Goal: Task Accomplishment & Management: Manage account settings

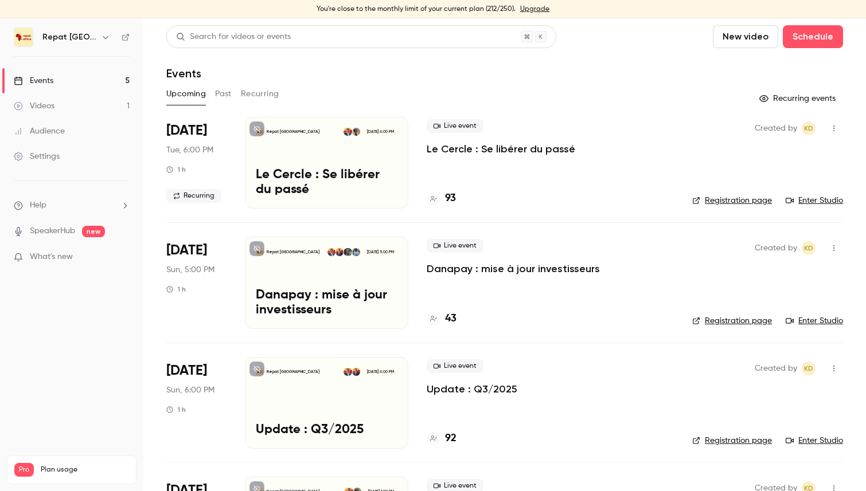
scroll to position [31, 0]
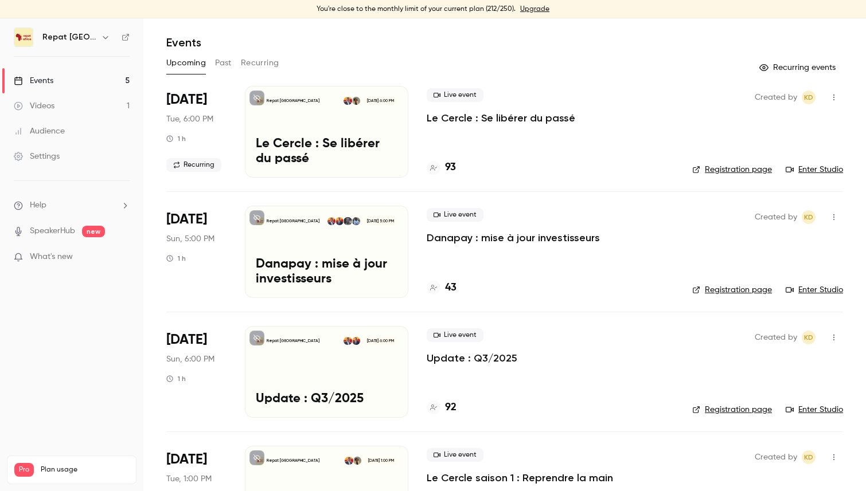
click at [491, 118] on p "Le Cercle : Se libérer du passé" at bounding box center [501, 118] width 149 height 14
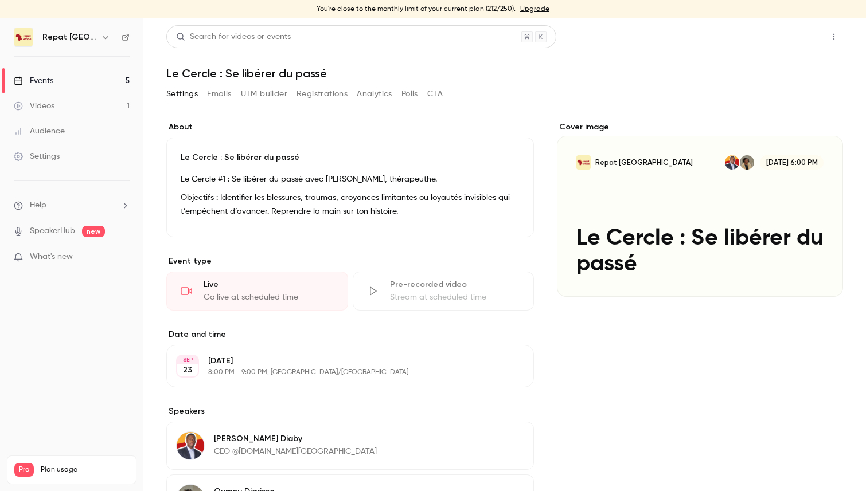
click at [791, 32] on button "Share" at bounding box center [792, 36] width 45 height 23
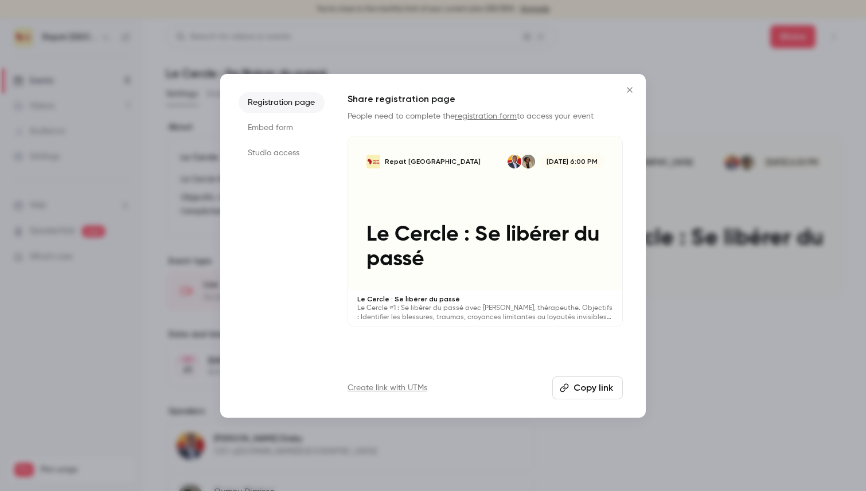
click at [574, 390] on button "Copy link" at bounding box center [587, 388] width 71 height 23
click at [628, 88] on icon "Close" at bounding box center [630, 89] width 14 height 9
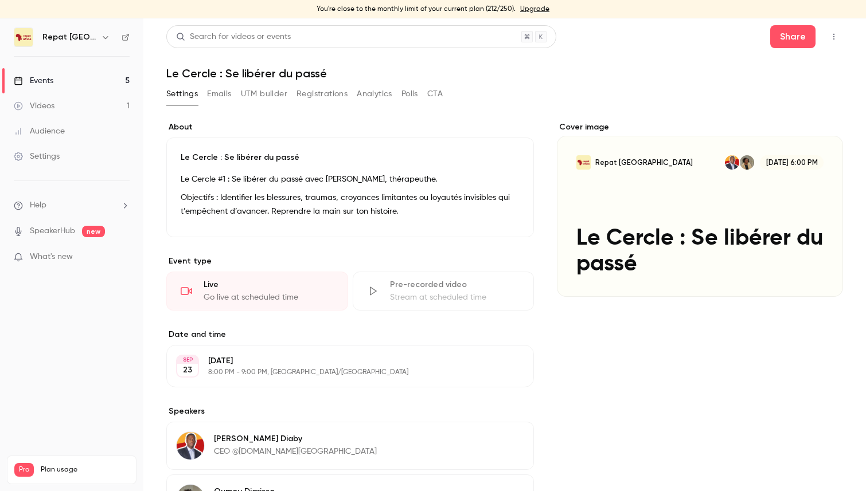
click at [64, 77] on link "Events 5" at bounding box center [71, 80] width 143 height 25
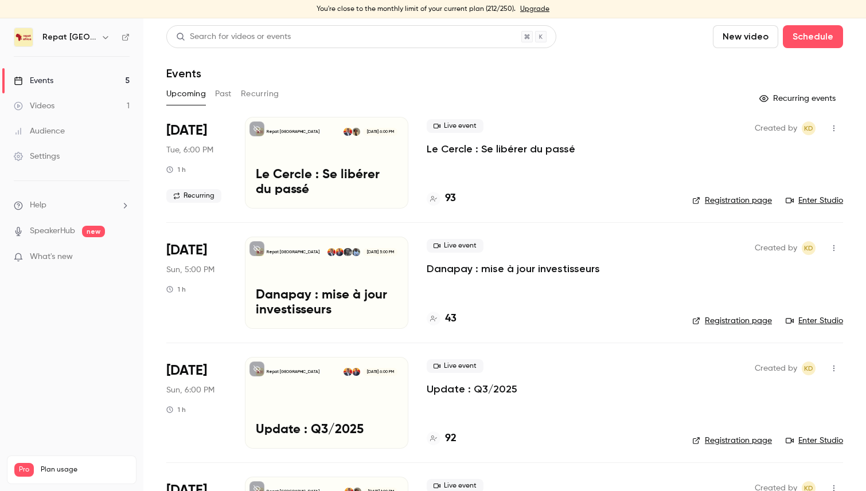
scroll to position [54, 0]
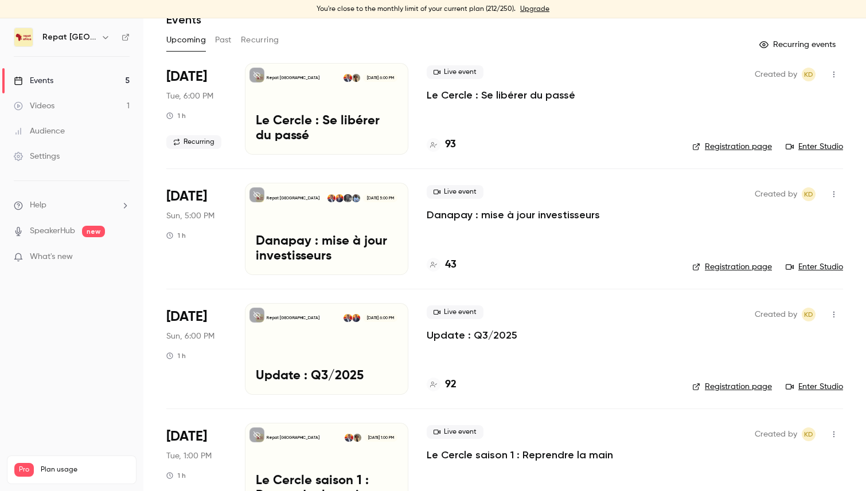
click at [453, 264] on h4 "43" at bounding box center [450, 264] width 11 height 15
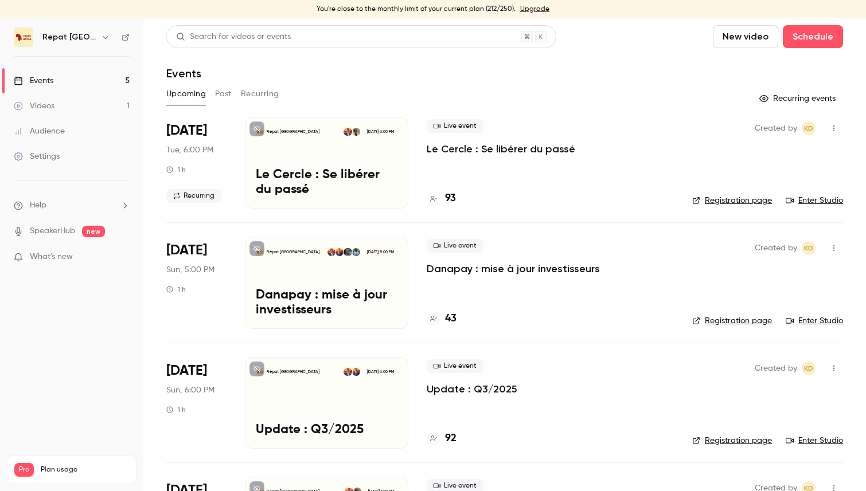
click at [449, 438] on h4 "92" at bounding box center [450, 438] width 11 height 15
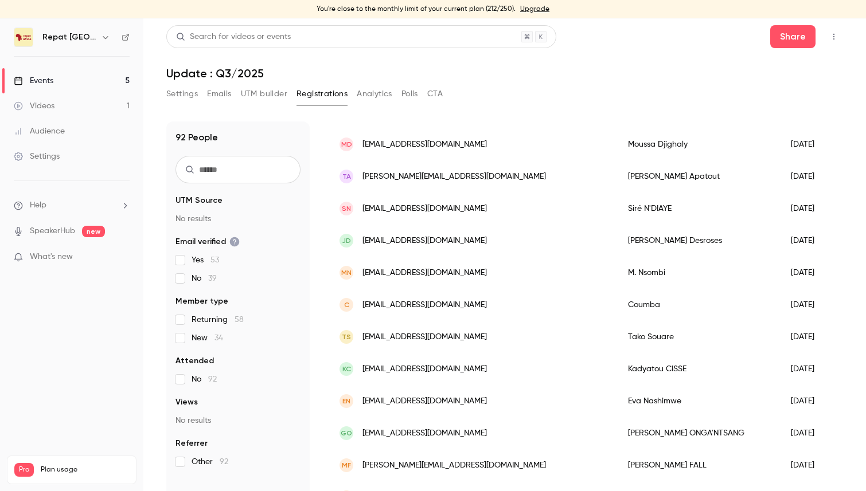
scroll to position [1036, 0]
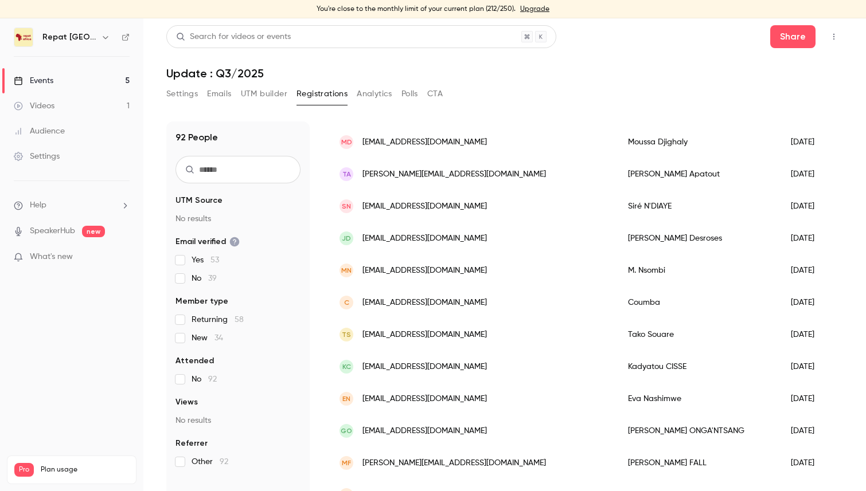
click at [37, 71] on link "Events 5" at bounding box center [71, 80] width 143 height 25
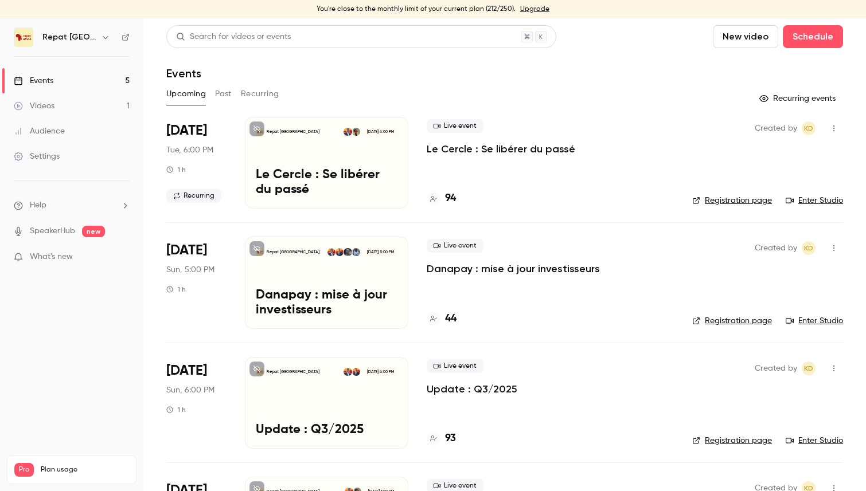
scroll to position [15, 0]
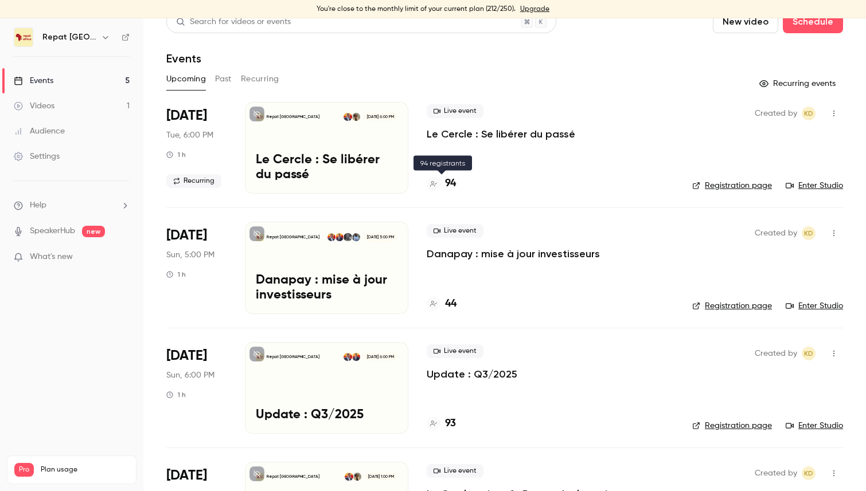
click at [453, 181] on h4 "94" at bounding box center [450, 183] width 11 height 15
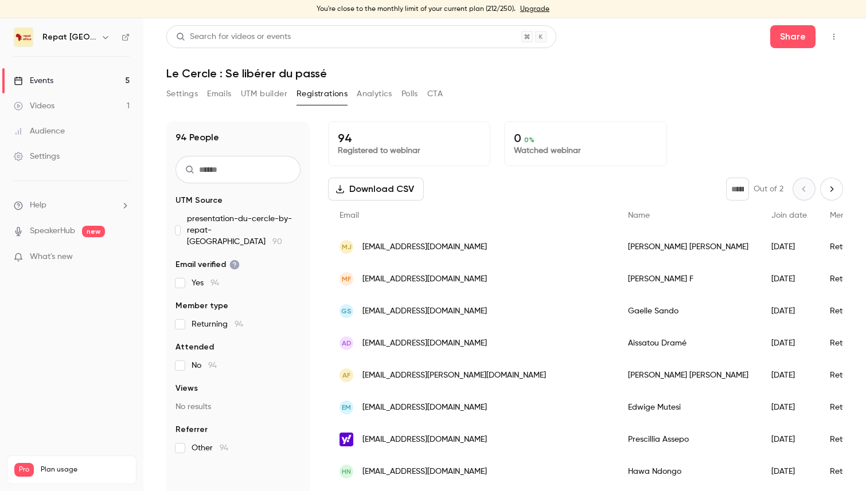
click at [57, 78] on link "Events 5" at bounding box center [71, 80] width 143 height 25
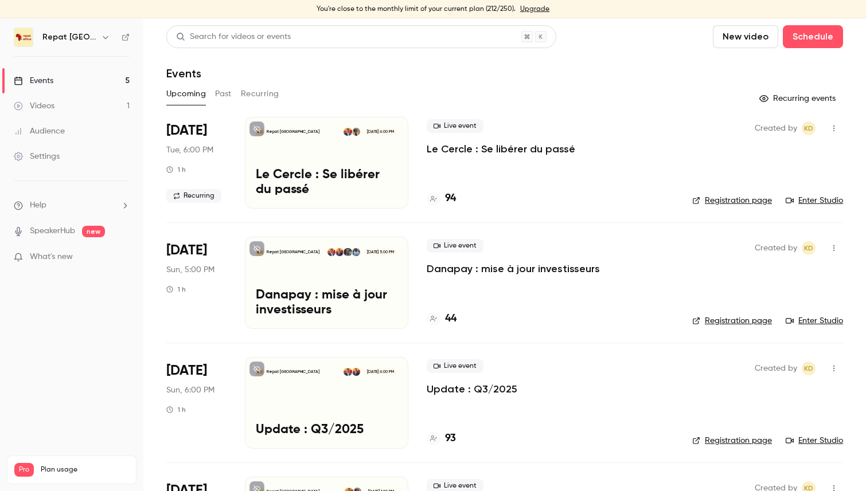
click at [451, 196] on h4 "94" at bounding box center [450, 198] width 11 height 15
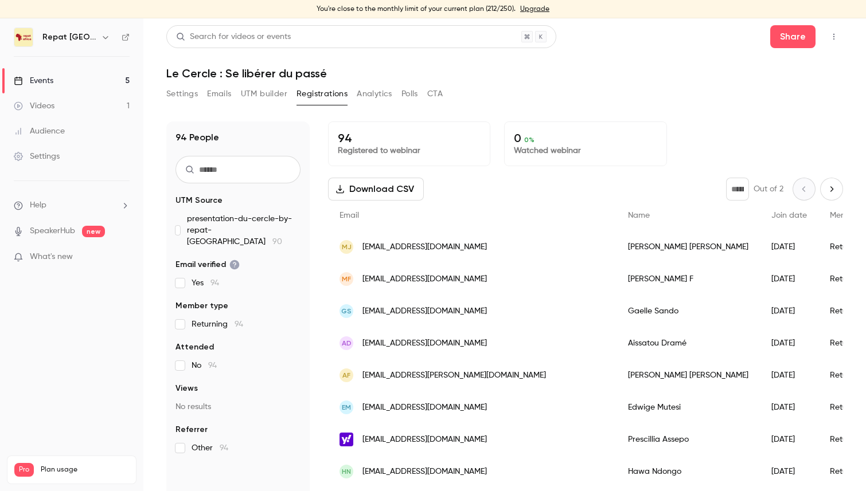
click at [100, 79] on link "Events 5" at bounding box center [71, 80] width 143 height 25
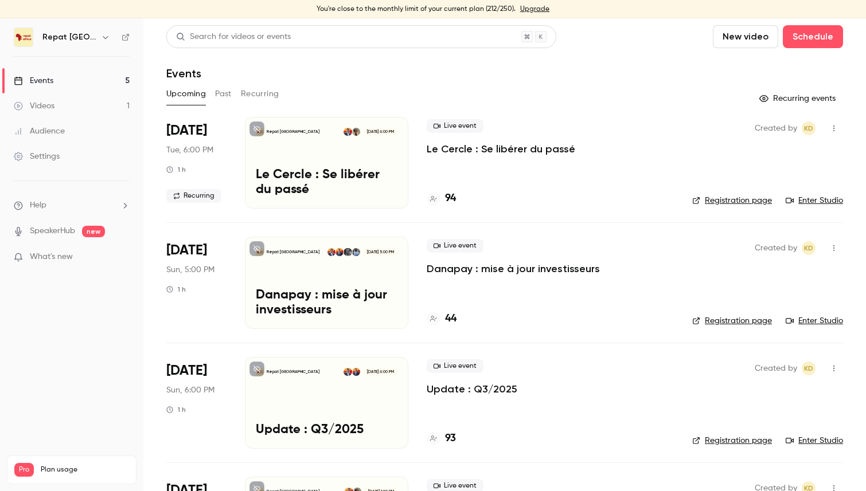
scroll to position [32, 0]
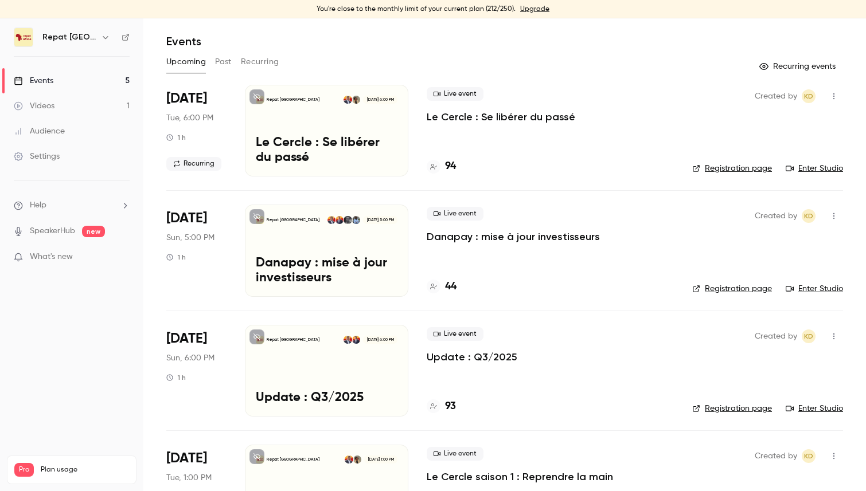
click at [450, 280] on h4 "44" at bounding box center [450, 286] width 11 height 15
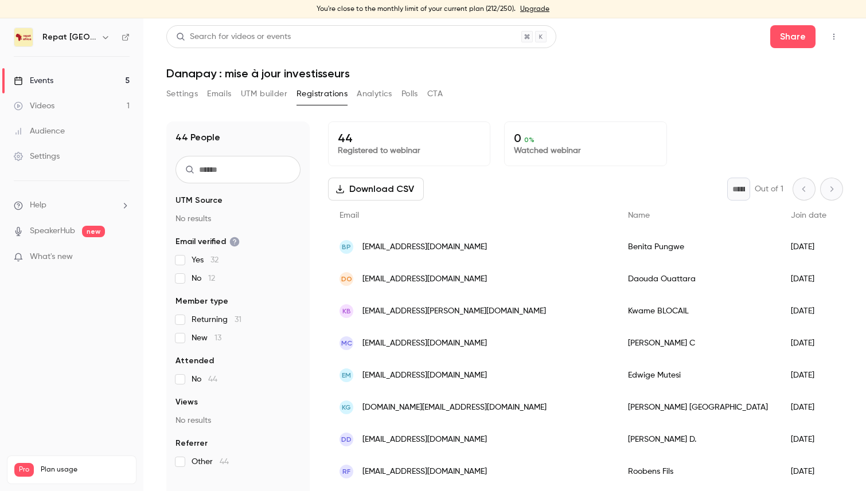
click at [66, 78] on link "Events 5" at bounding box center [71, 80] width 143 height 25
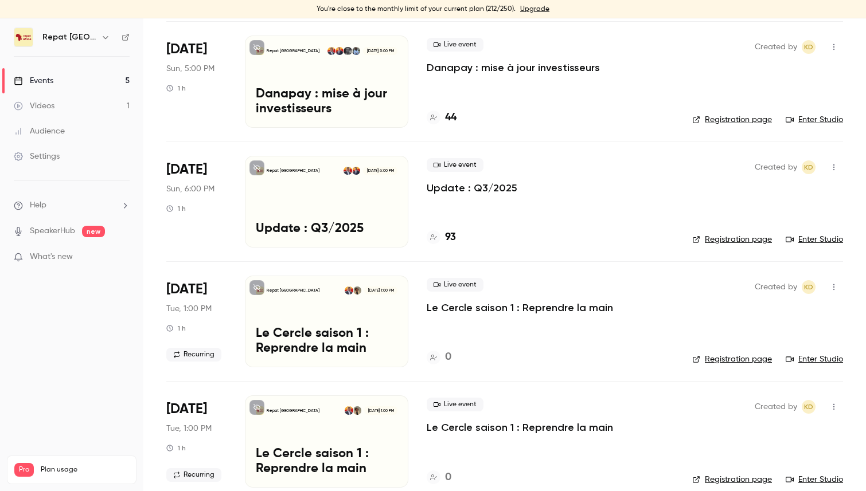
scroll to position [218, 0]
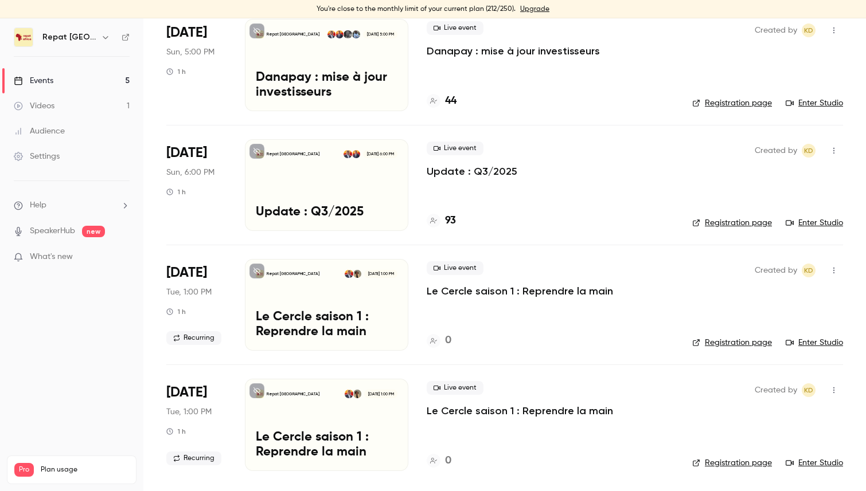
click at [452, 220] on h4 "93" at bounding box center [450, 220] width 11 height 15
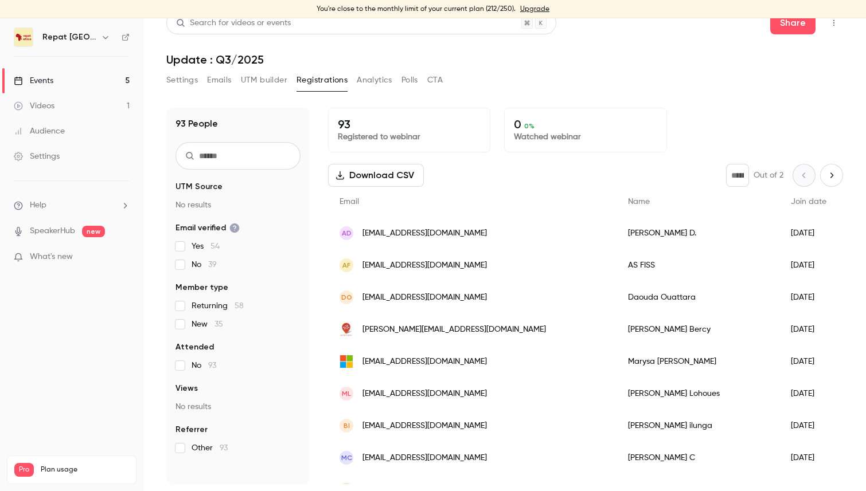
click at [29, 77] on div "Events" at bounding box center [34, 80] width 40 height 11
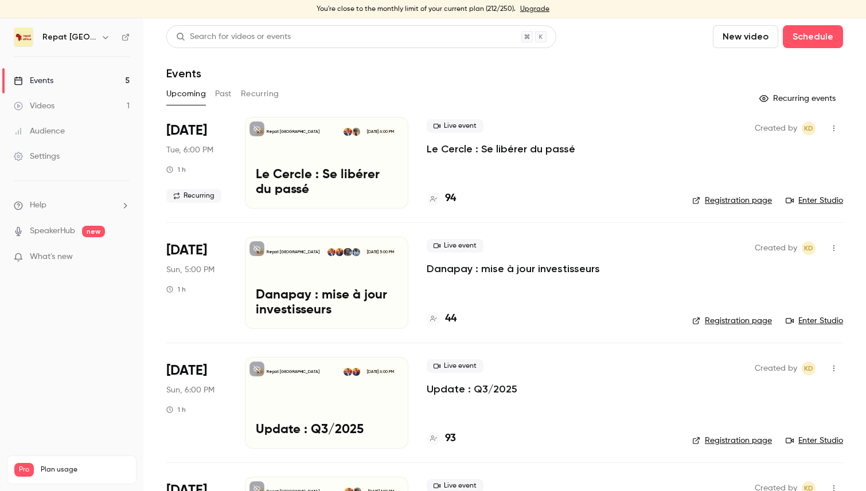
scroll to position [46, 0]
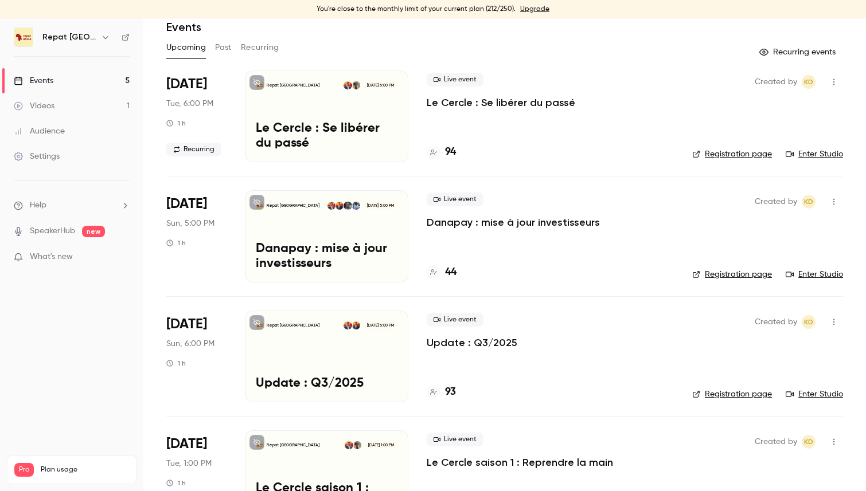
click at [459, 345] on p "Update : Q3/2025" at bounding box center [472, 343] width 91 height 14
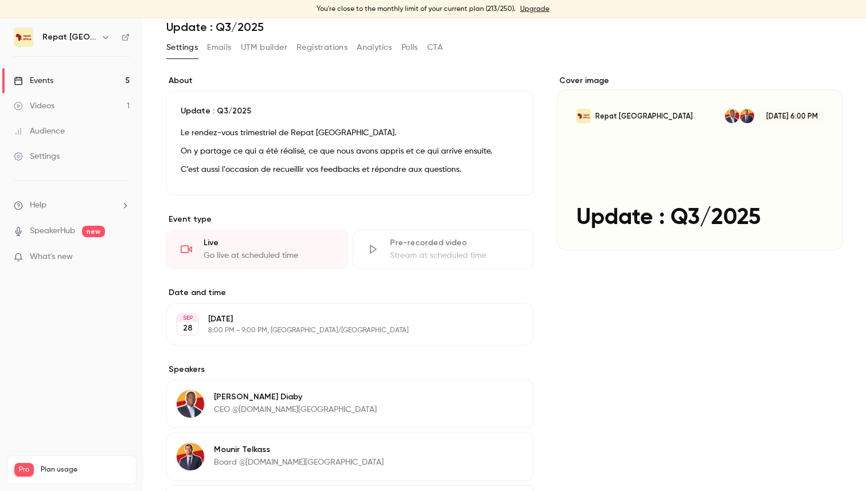
click at [642, 218] on div "Cover image" at bounding box center [700, 162] width 286 height 175
click at [0, 0] on input "Repat Africa Sep 28, 6:00 PM Update : Q3/2025" at bounding box center [0, 0] width 0 height 0
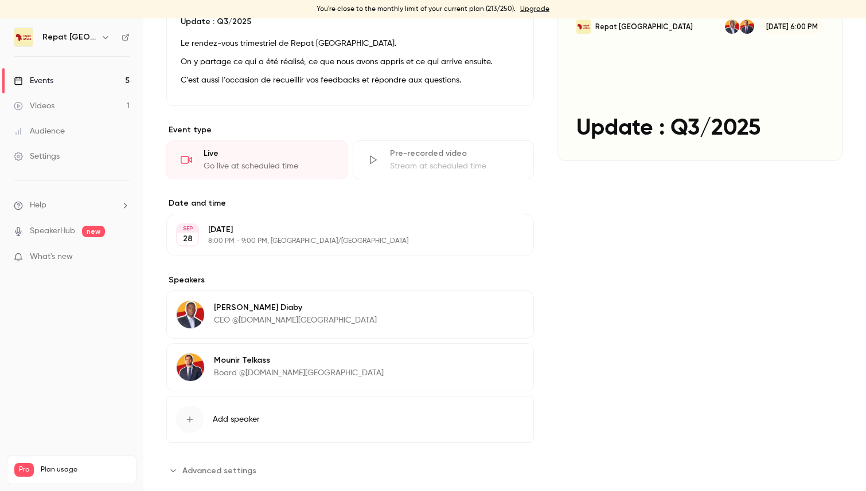
scroll to position [159, 0]
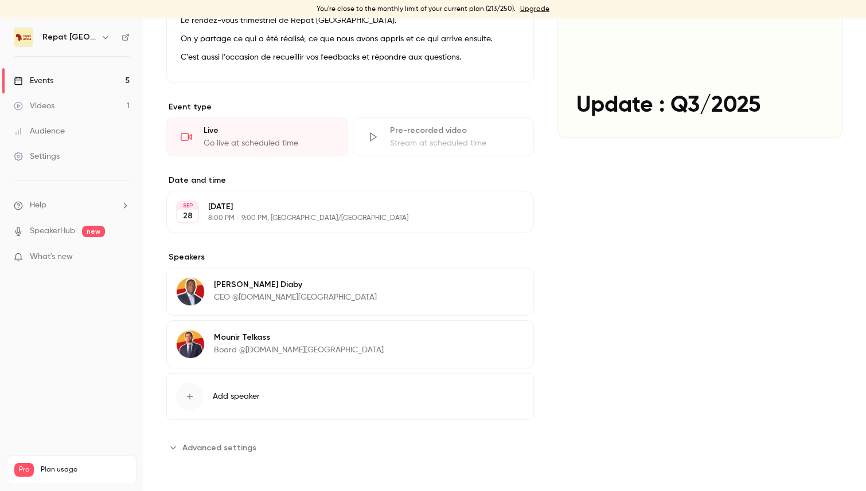
click at [249, 399] on span "Add speaker" at bounding box center [236, 396] width 47 height 11
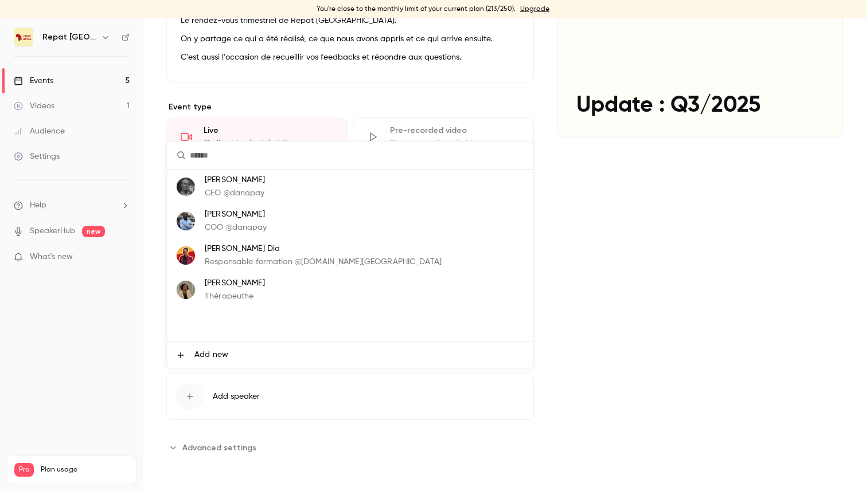
click at [249, 256] on p "Responsable formation @repat.africa" at bounding box center [323, 262] width 237 height 12
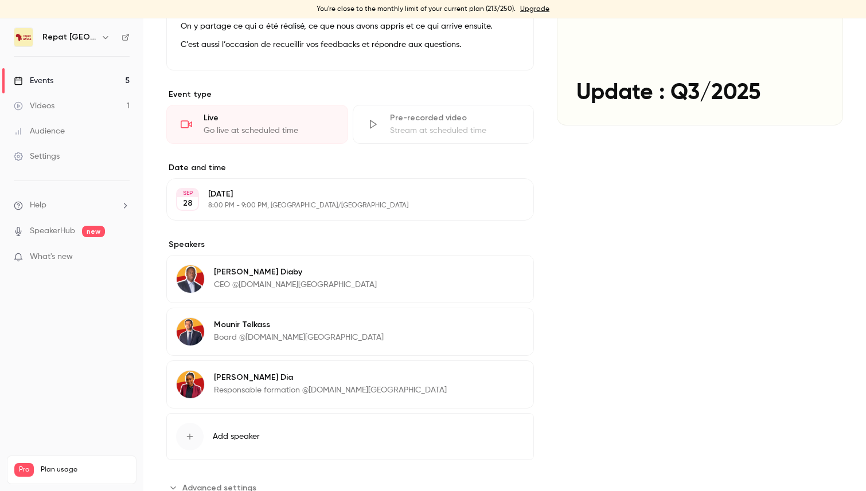
scroll to position [212, 0]
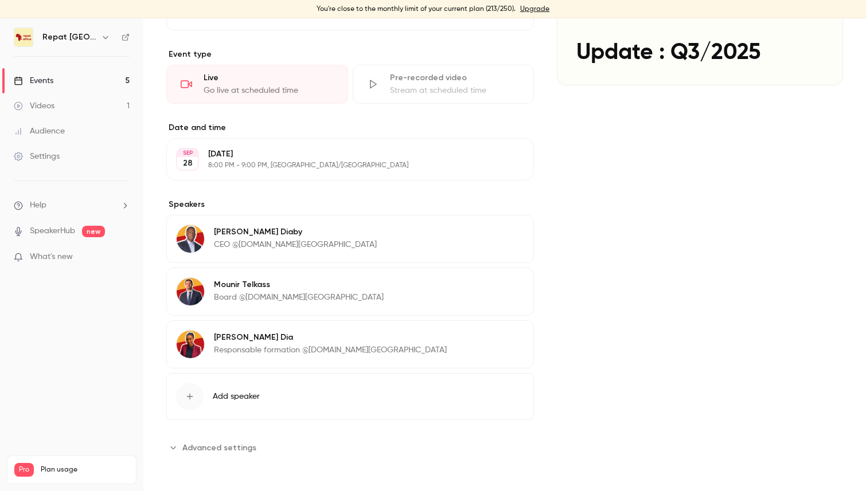
click at [267, 393] on button "Add speaker" at bounding box center [350, 396] width 368 height 47
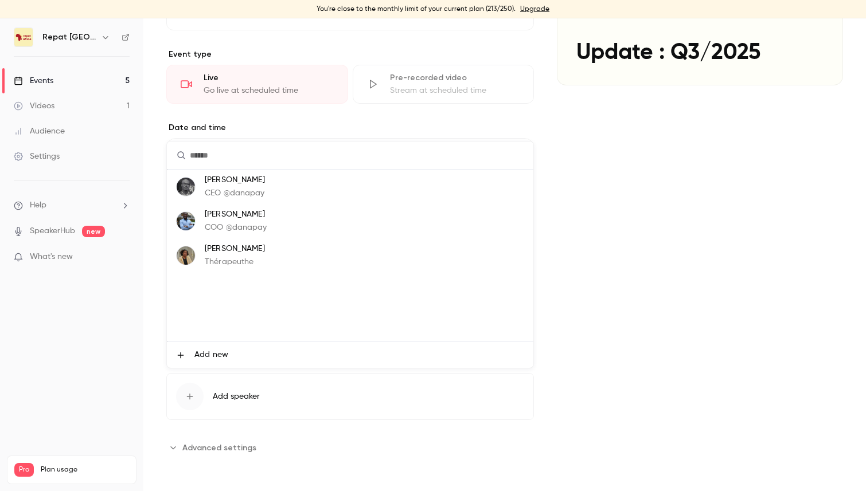
click at [231, 351] on li "Add new" at bounding box center [350, 355] width 366 height 26
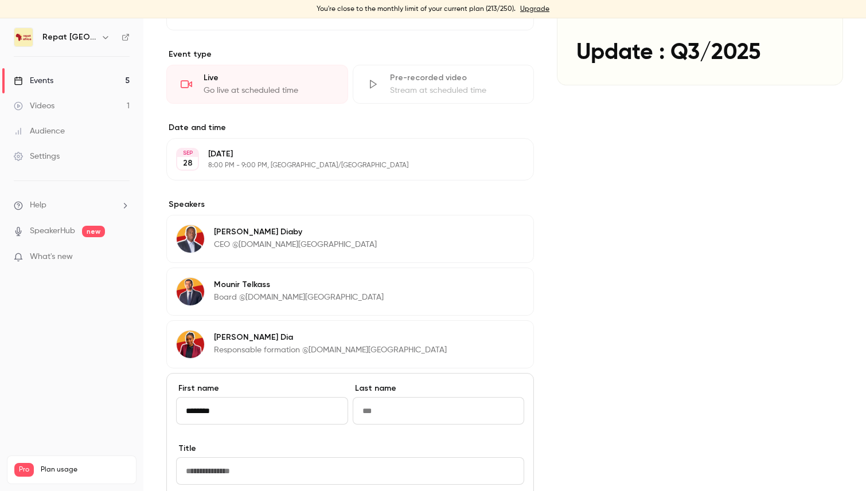
type input "********"
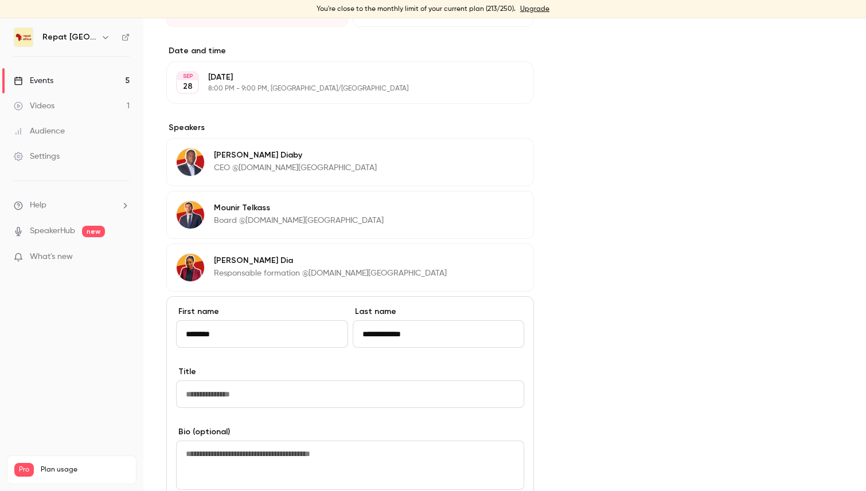
type input "**********"
click at [269, 396] on input "Title" at bounding box center [350, 395] width 348 height 28
type input "*"
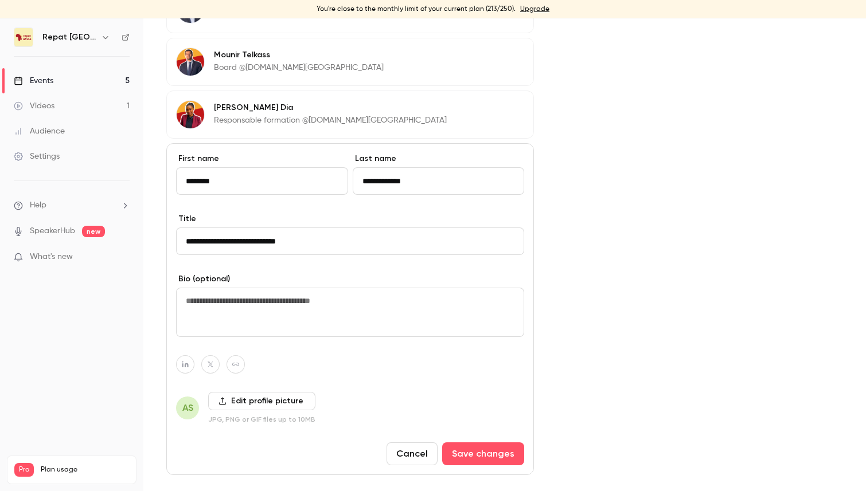
scroll to position [463, 0]
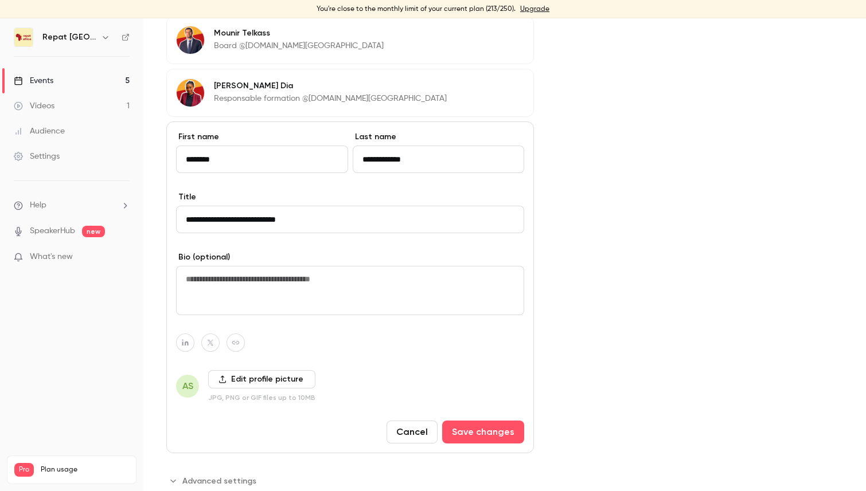
type input "**********"
click at [247, 376] on label "Edit profile picture" at bounding box center [261, 379] width 107 height 18
click at [0, 0] on input "Edit profile picture" at bounding box center [0, 0] width 0 height 0
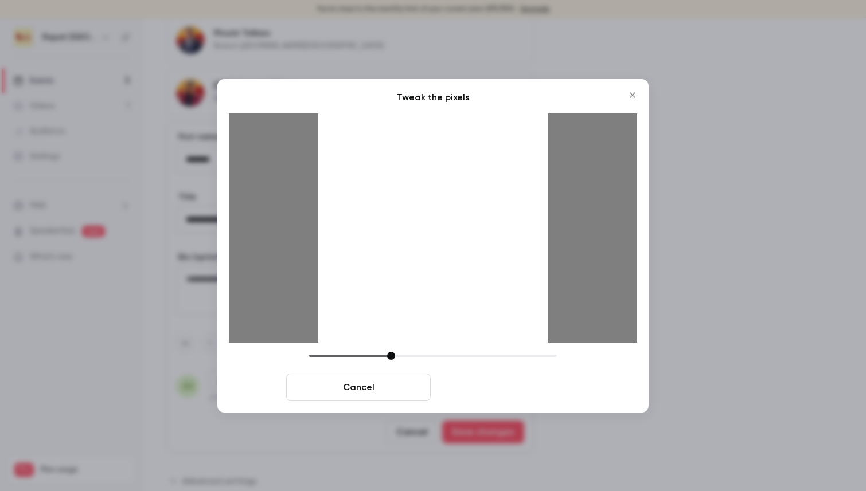
click at [536, 388] on button "Crop and save" at bounding box center [507, 388] width 144 height 28
click at [518, 385] on button "Crop and save" at bounding box center [507, 388] width 144 height 28
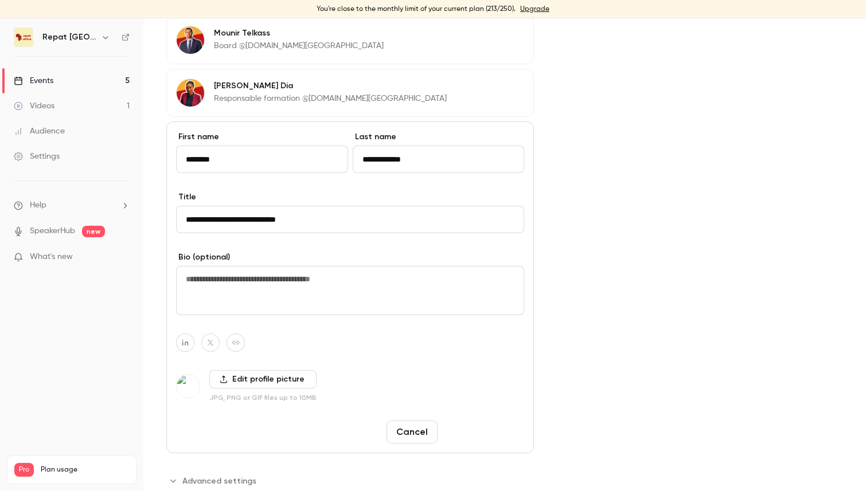
click at [471, 429] on button "Save changes" at bounding box center [483, 432] width 82 height 23
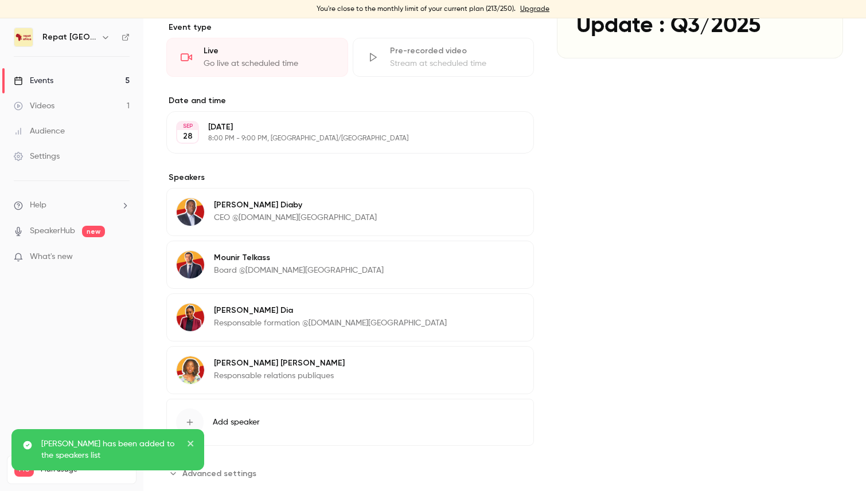
scroll to position [264, 0]
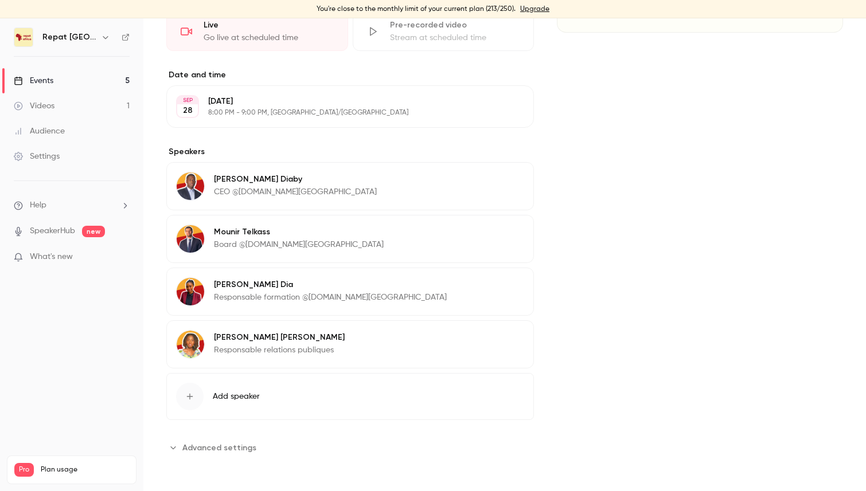
click at [257, 389] on button "Add speaker" at bounding box center [350, 396] width 368 height 47
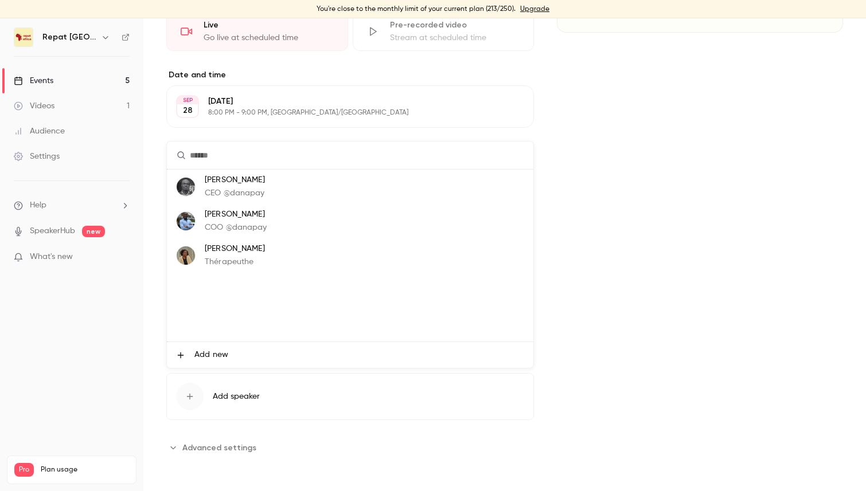
click at [229, 349] on li "Add new" at bounding box center [350, 355] width 366 height 26
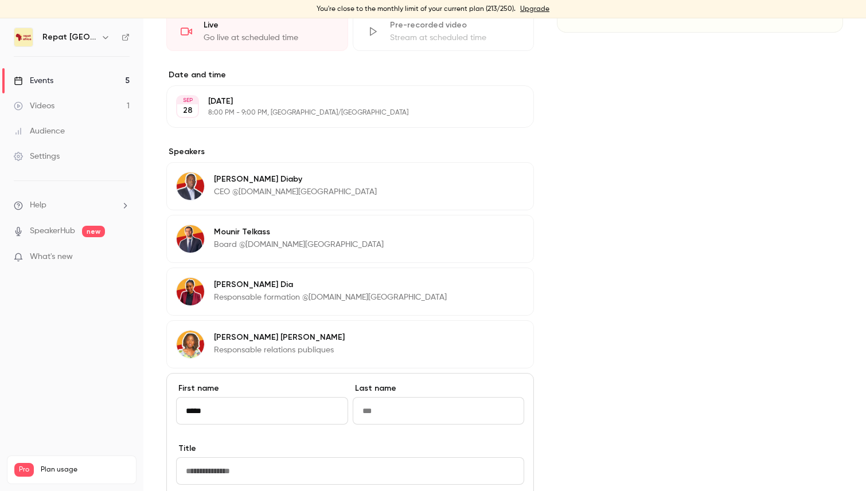
type input "*****"
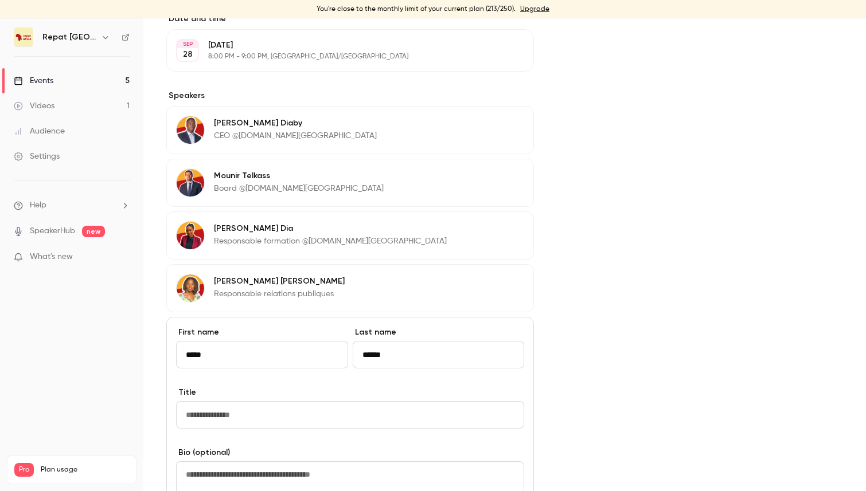
scroll to position [353, 0]
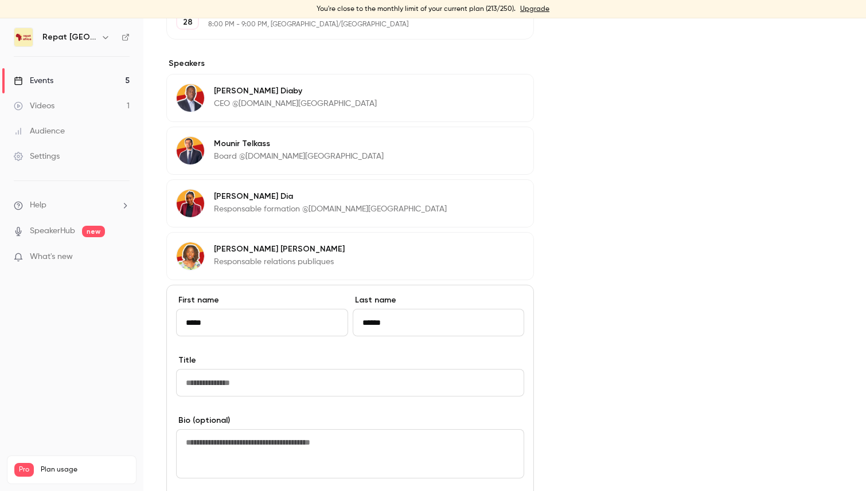
type input "******"
click at [236, 389] on input "Title" at bounding box center [350, 383] width 348 height 28
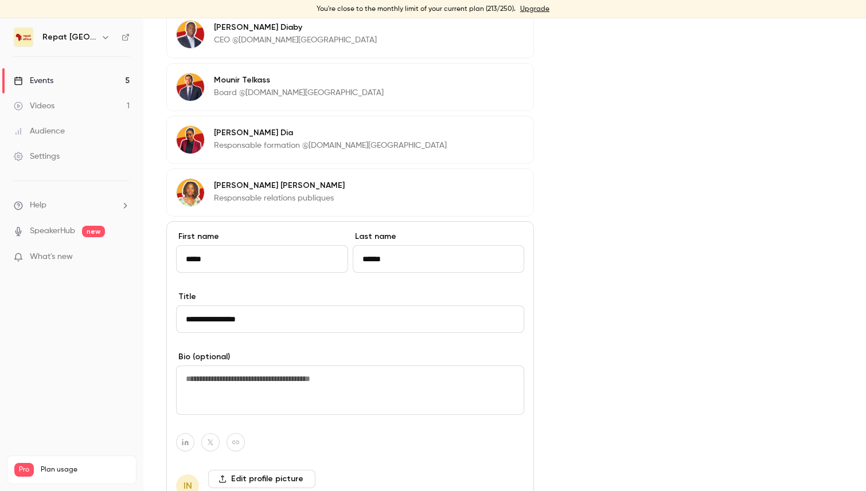
scroll to position [464, 0]
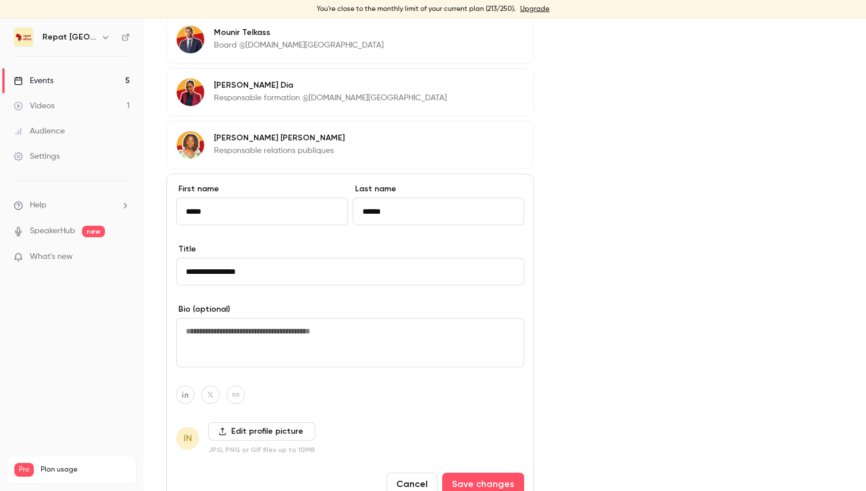
type input "**********"
click at [237, 428] on label "Edit profile picture" at bounding box center [261, 432] width 107 height 18
click at [0, 0] on input "Edit profile picture" at bounding box center [0, 0] width 0 height 0
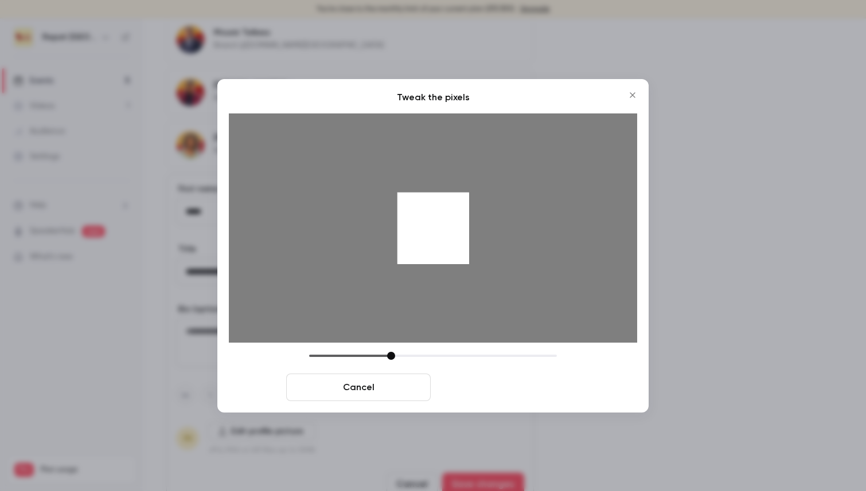
click at [500, 387] on button "Crop and save" at bounding box center [507, 388] width 144 height 28
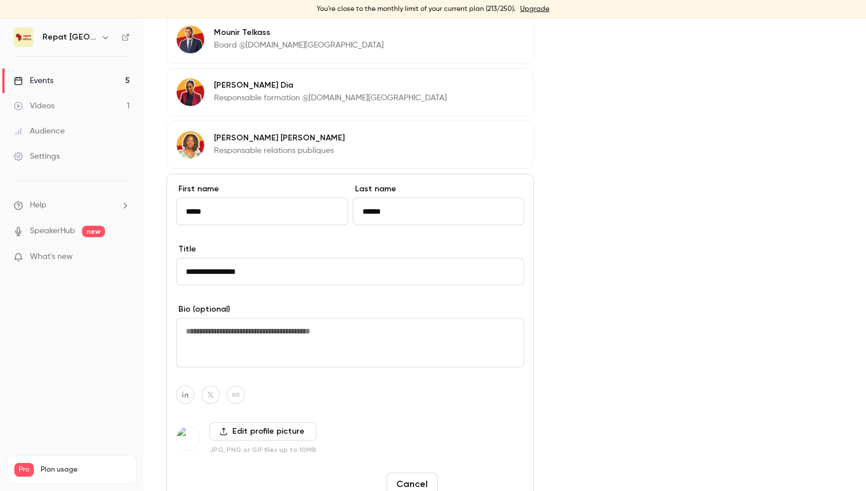
click at [483, 480] on button "Save changes" at bounding box center [483, 484] width 82 height 23
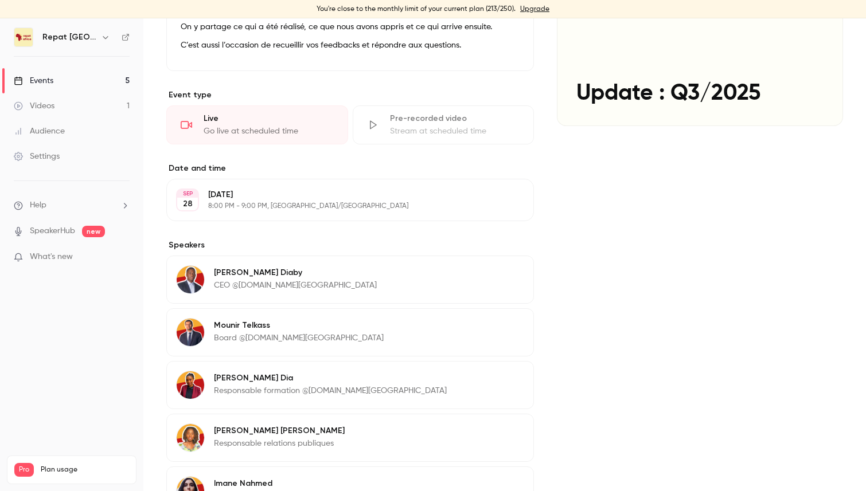
scroll to position [317, 0]
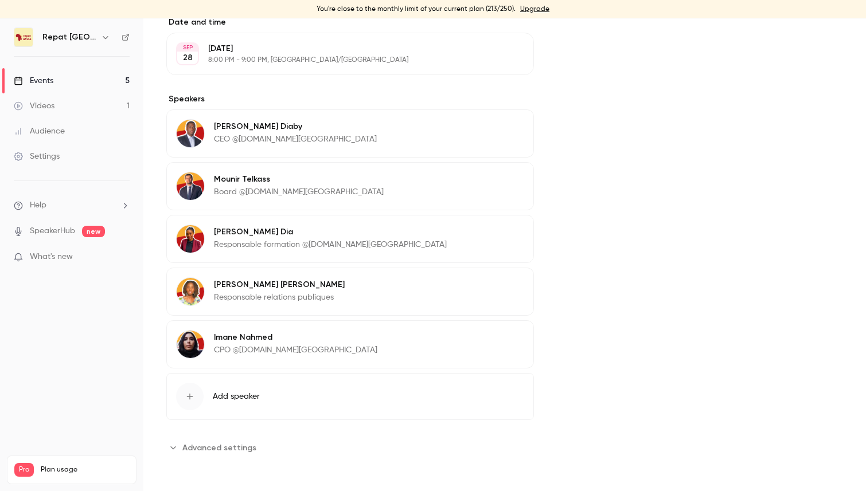
click at [47, 73] on link "Events 5" at bounding box center [71, 80] width 143 height 25
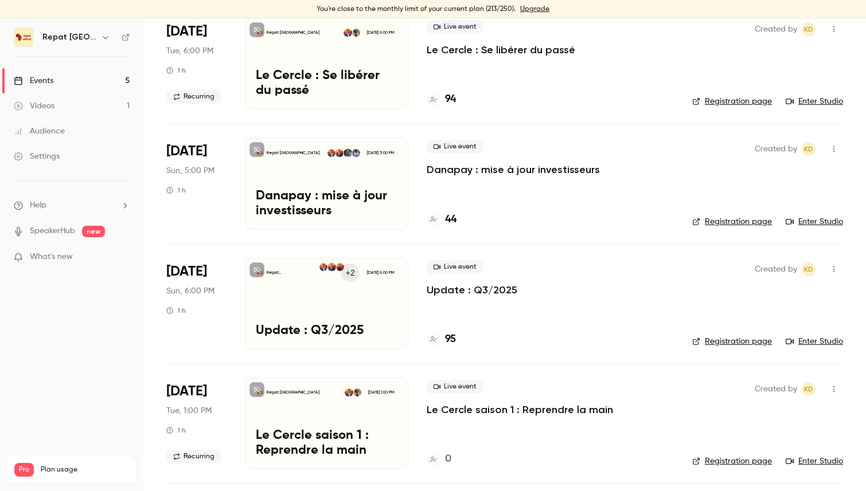
click at [448, 338] on h4 "95" at bounding box center [450, 339] width 11 height 15
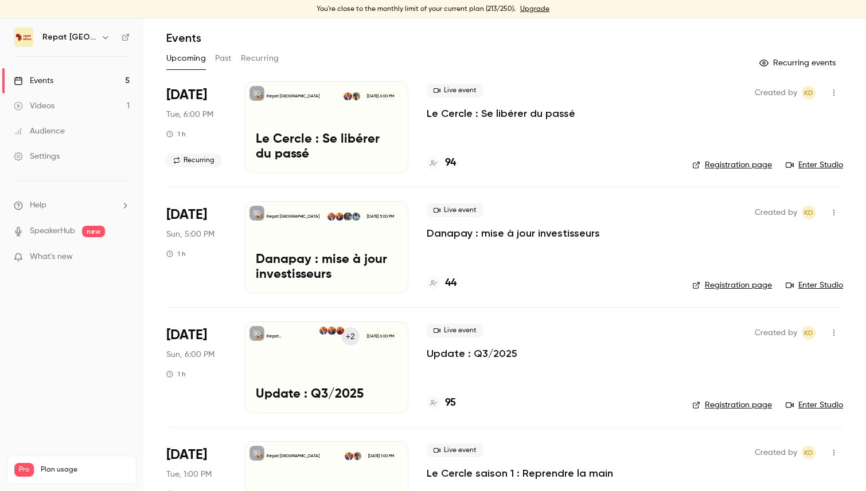
scroll to position [36, 0]
click at [451, 279] on h4 "44" at bounding box center [450, 283] width 11 height 15
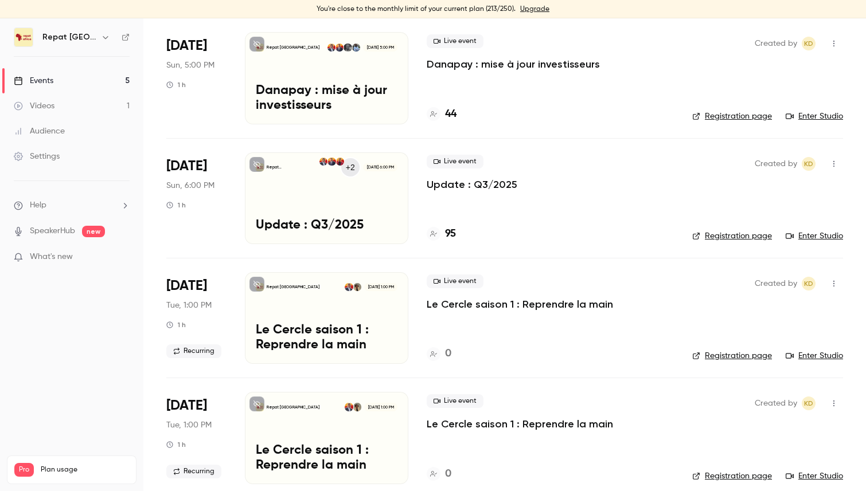
scroll to position [218, 0]
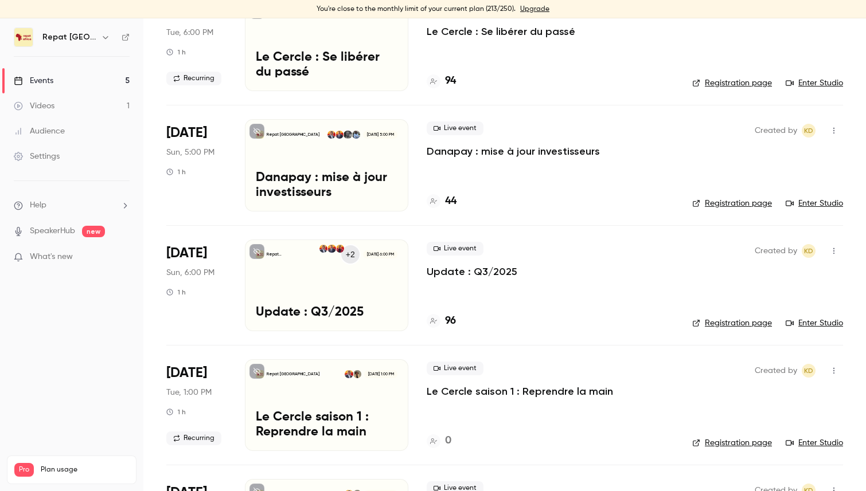
scroll to position [124, 0]
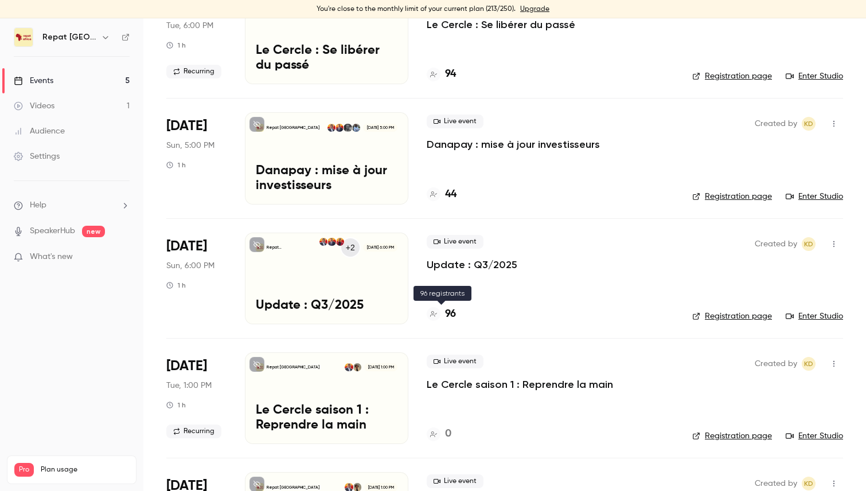
click at [452, 318] on h4 "96" at bounding box center [450, 314] width 11 height 15
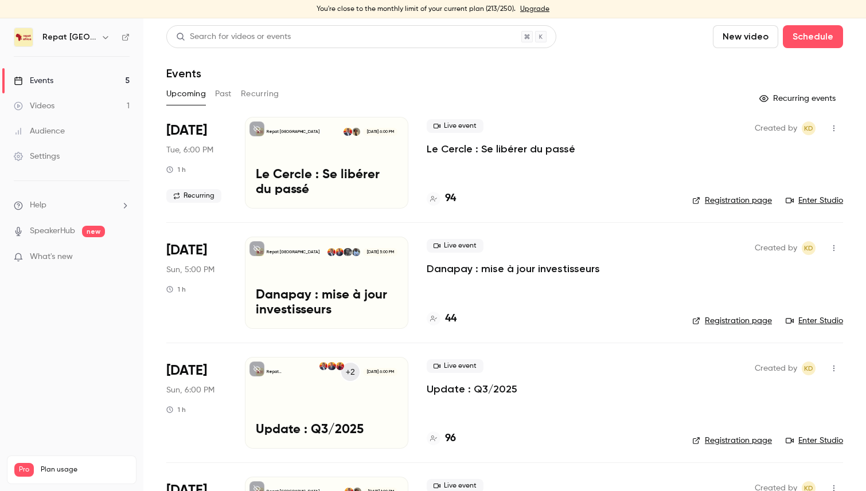
click at [53, 256] on span "What's new" at bounding box center [51, 257] width 43 height 12
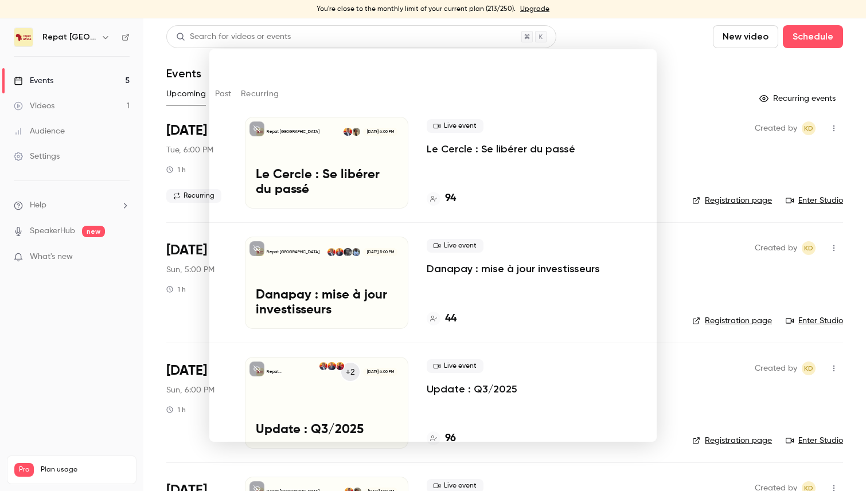
click at [321, 21] on div at bounding box center [433, 245] width 866 height 491
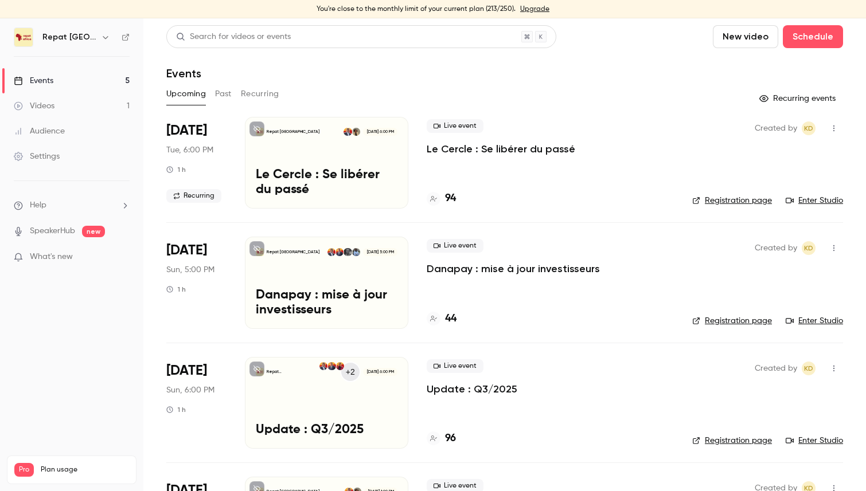
click at [82, 103] on link "Videos 1" at bounding box center [71, 105] width 143 height 25
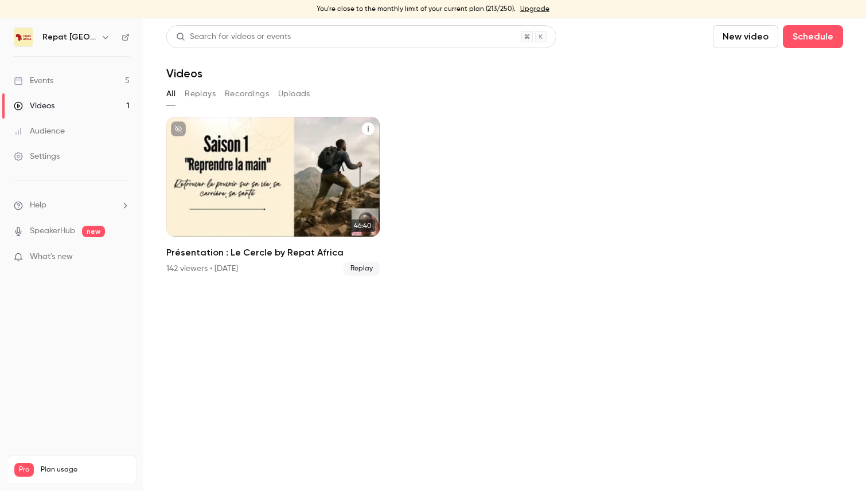
click at [253, 228] on div "Repat [GEOGRAPHIC_DATA] [DATE] Présentation : Le Cercle by Repat [GEOGRAPHIC_DA…" at bounding box center [272, 177] width 213 height 120
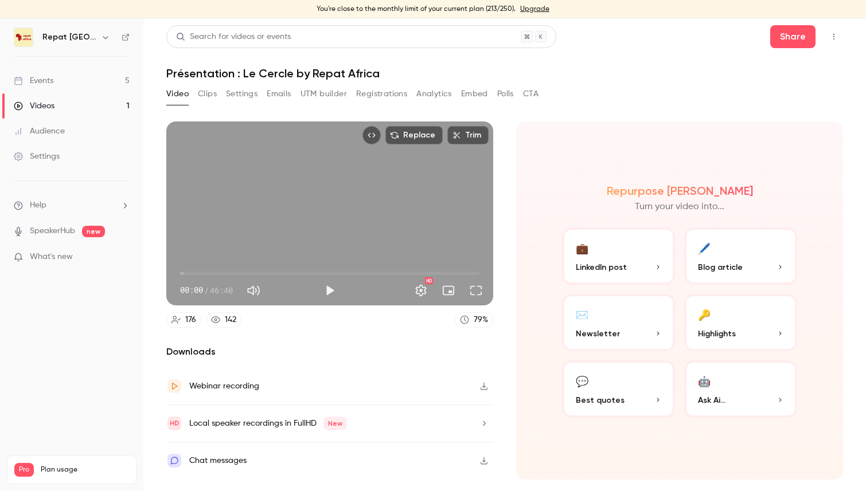
click at [293, 97] on div "Video Clips Settings Emails UTM builder Registrations Analytics Embed Polls CTA" at bounding box center [352, 94] width 372 height 18
click at [378, 92] on button "Registrations" at bounding box center [381, 94] width 51 height 18
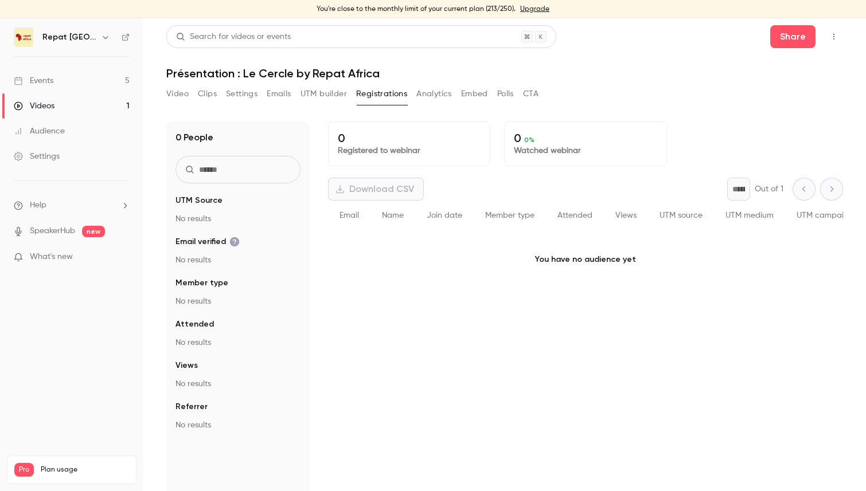
click at [320, 92] on button "UTM builder" at bounding box center [323, 94] width 46 height 18
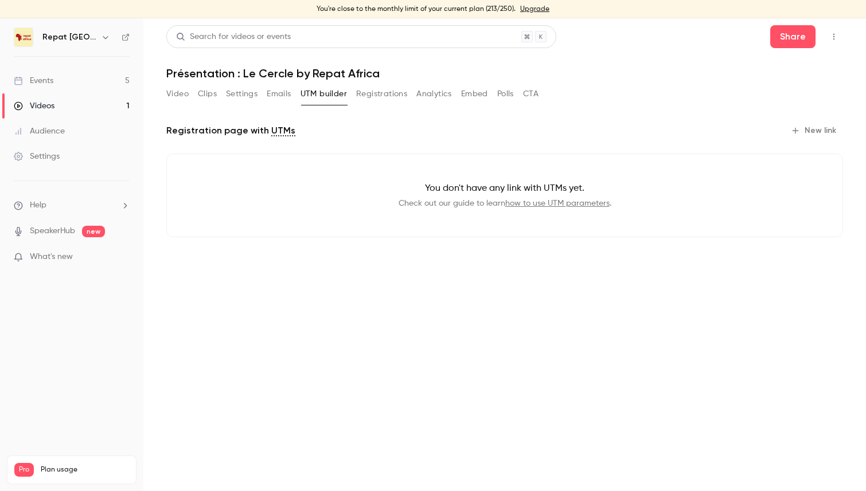
click at [210, 97] on button "Clips" at bounding box center [207, 94] width 19 height 18
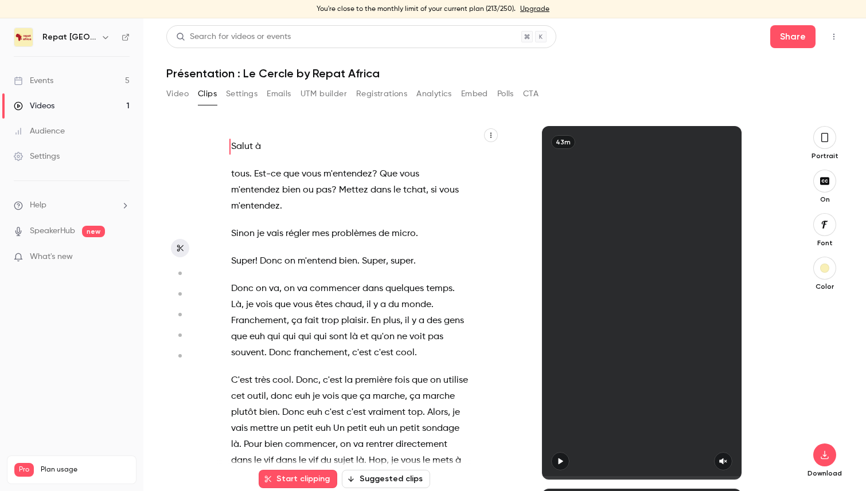
scroll to position [3, 0]
